Goal: Task Accomplishment & Management: Use online tool/utility

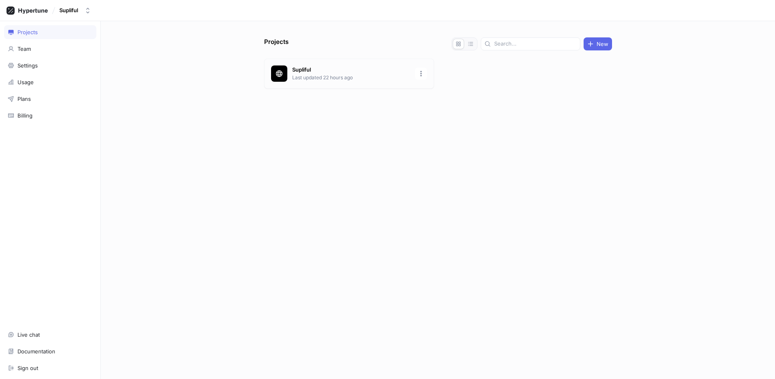
click at [303, 78] on p "Last updated 22 hours ago" at bounding box center [351, 77] width 118 height 7
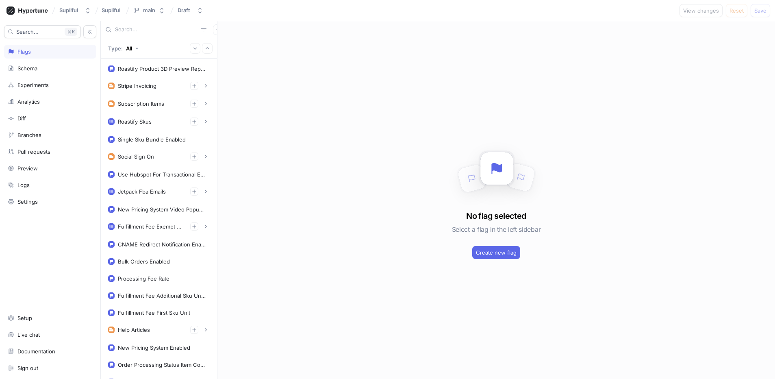
scroll to position [316, 0]
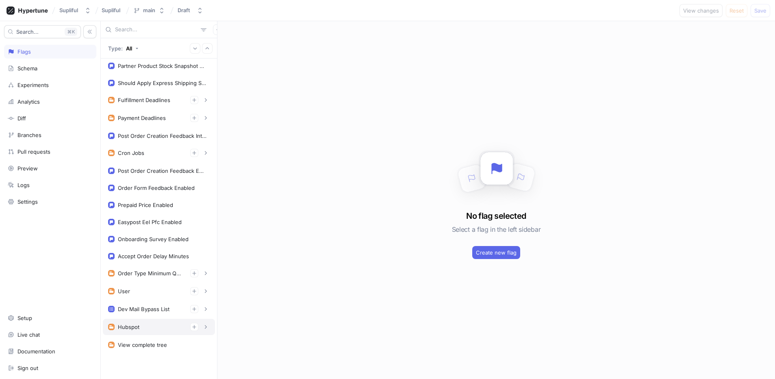
click at [146, 334] on div "Hubspot" at bounding box center [159, 327] width 112 height 16
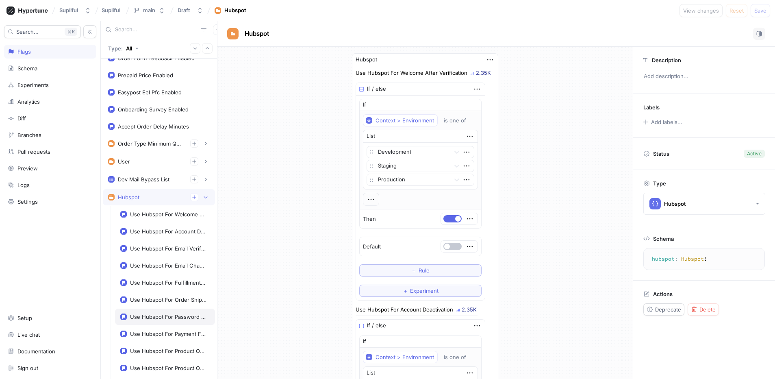
scroll to position [460, 0]
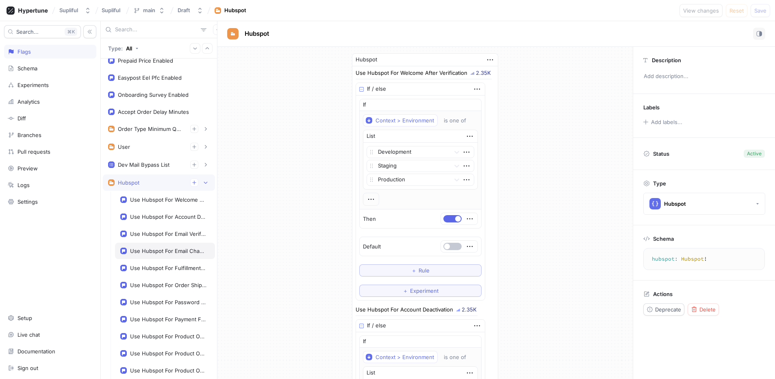
click at [162, 250] on div "Use Hubspot For Email Change" at bounding box center [168, 251] width 76 height 7
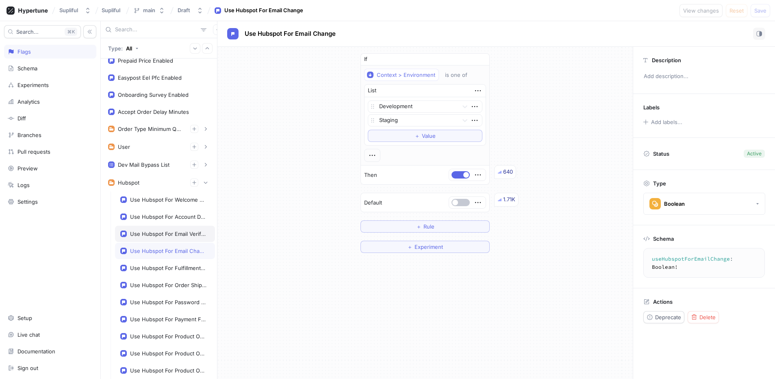
click at [159, 234] on div "Use Hubspot For Email Verification" at bounding box center [168, 234] width 76 height 7
type textarea "useHubspotForEmailVerification: Boolean!"
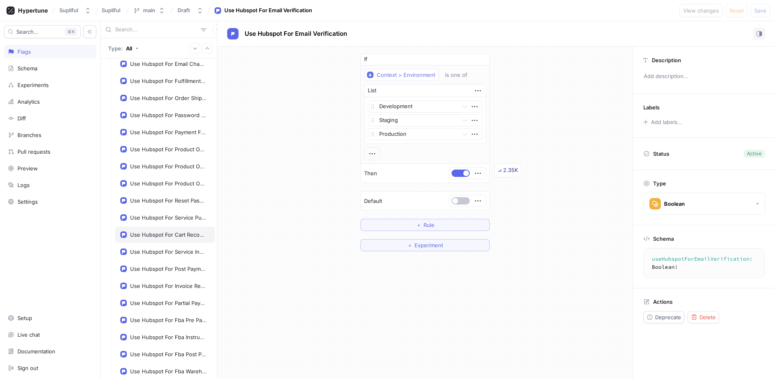
scroll to position [646, 0]
click at [33, 70] on div "Schema" at bounding box center [27, 68] width 20 height 7
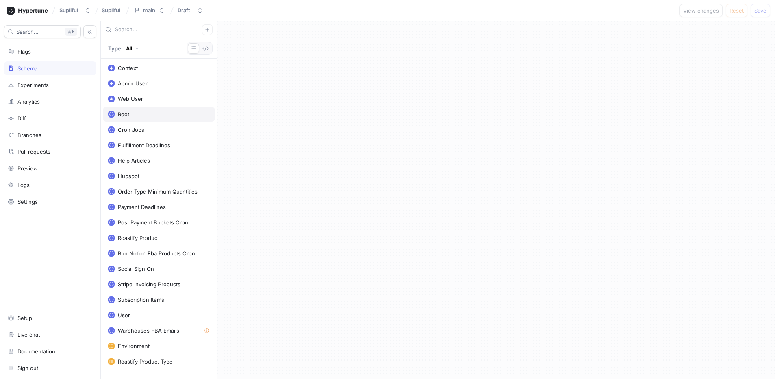
click at [140, 111] on div "Root" at bounding box center [159, 114] width 102 height 7
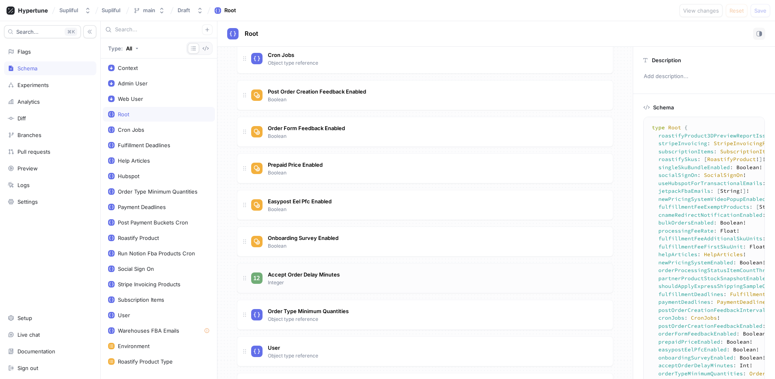
scroll to position [974, 0]
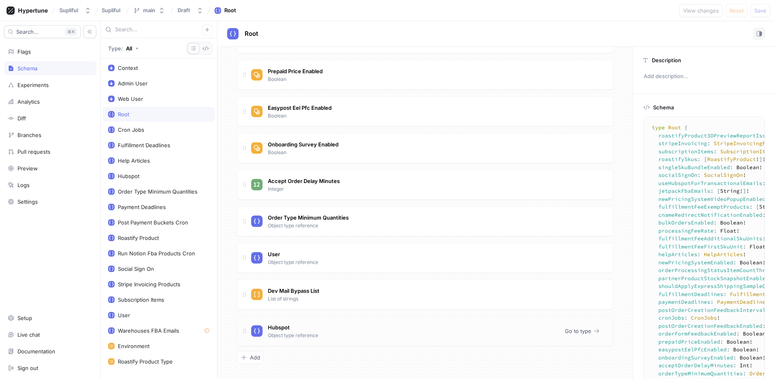
click at [299, 325] on div "Hubspot Object type reference" at bounding box center [292, 330] width 53 height 17
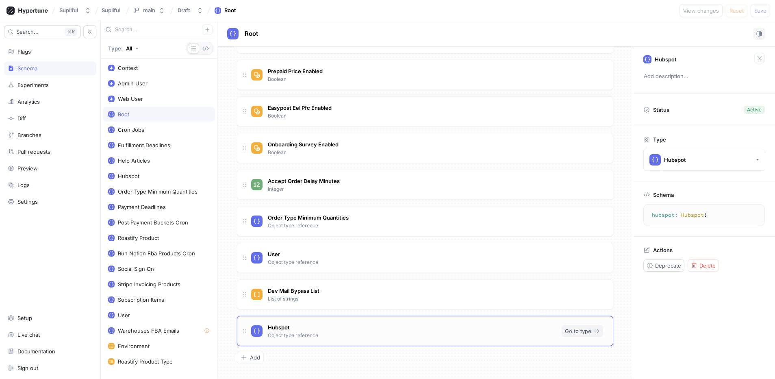
click at [565, 331] on span "Go to type" at bounding box center [578, 331] width 26 height 5
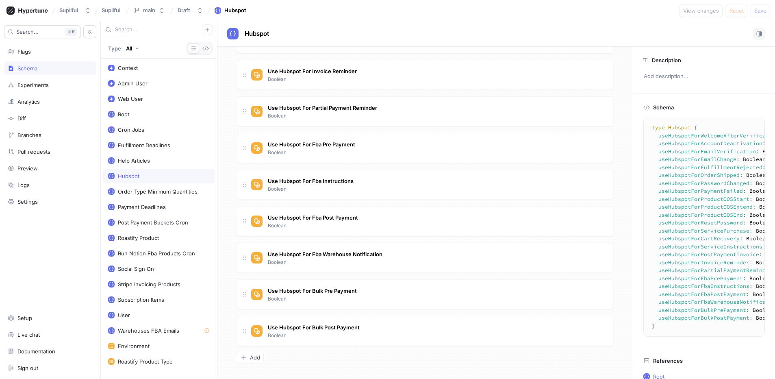
scroll to position [608, 0]
click at [257, 359] on span "Add" at bounding box center [255, 357] width 10 height 5
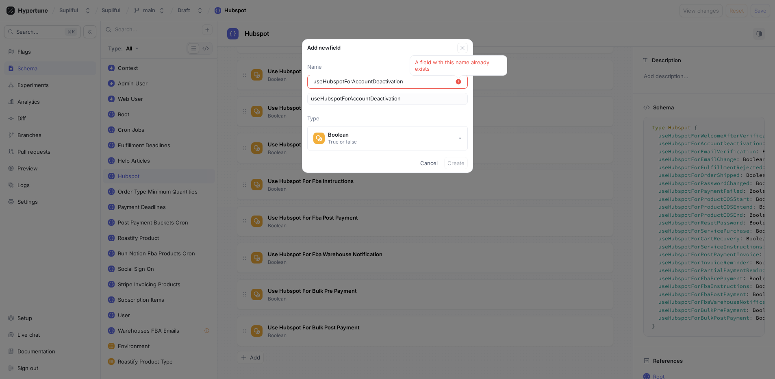
type input "useHubspotForAccountDeactivation"
click at [431, 162] on span "Cancel" at bounding box center [428, 163] width 17 height 5
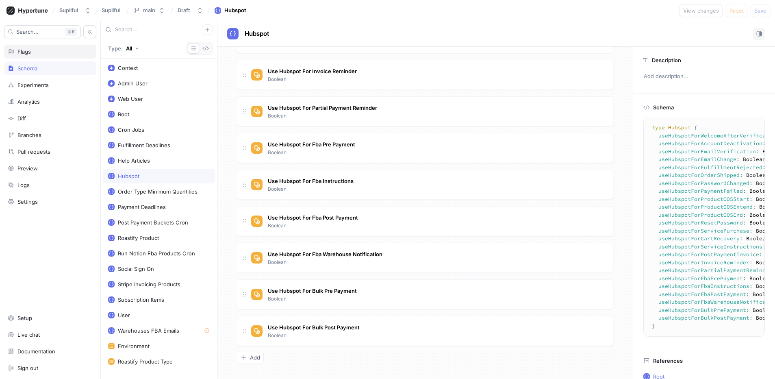
click at [21, 52] on div "Flags" at bounding box center [23, 51] width 13 height 7
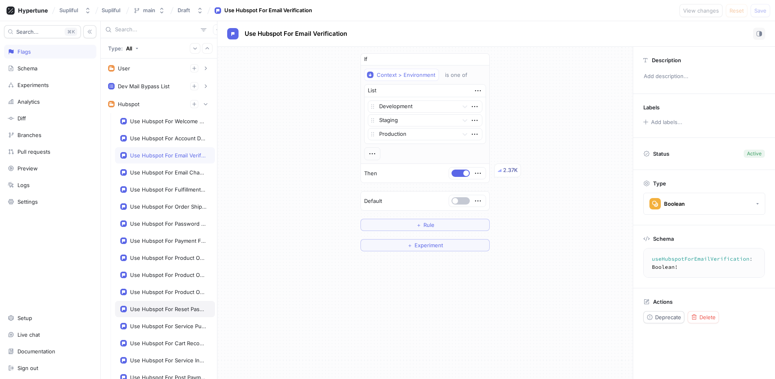
scroll to position [550, 0]
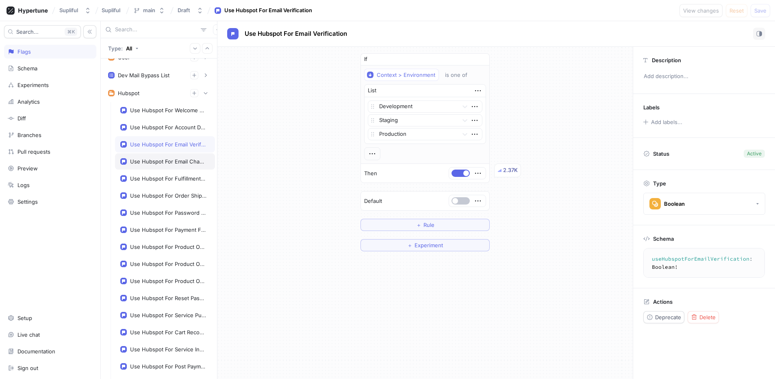
click at [162, 162] on div "Use Hubspot For Email Change" at bounding box center [168, 161] width 76 height 7
type textarea "useHubspotForEmailChange: Boolean!"
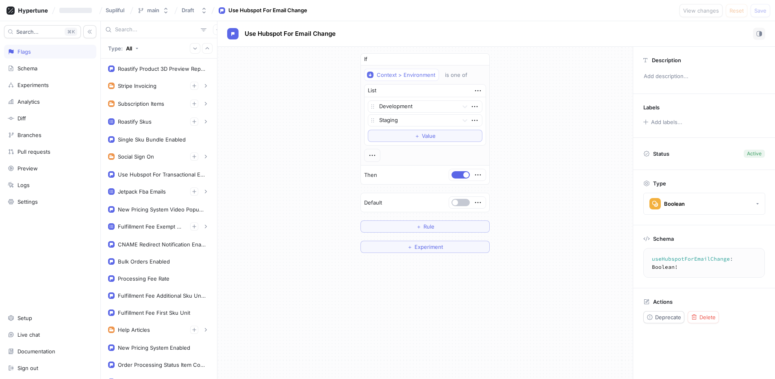
scroll to position [340, 0]
